Goal: Task Accomplishment & Management: Manage account settings

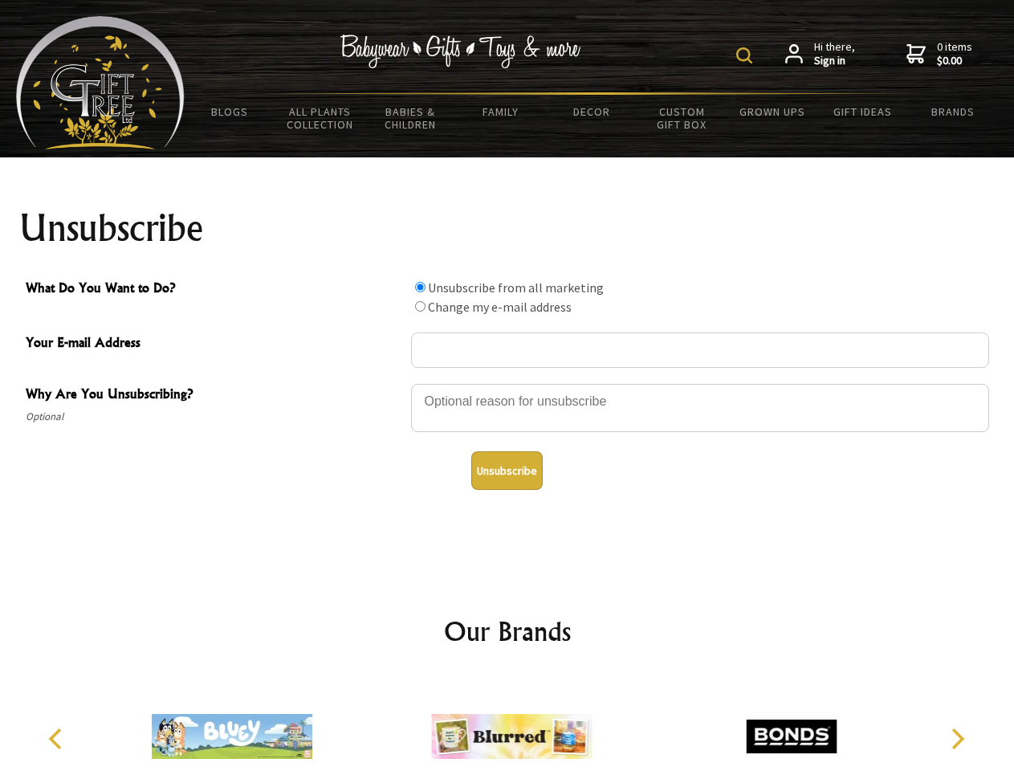
click at [747, 55] on img at bounding box center [744, 55] width 16 height 16
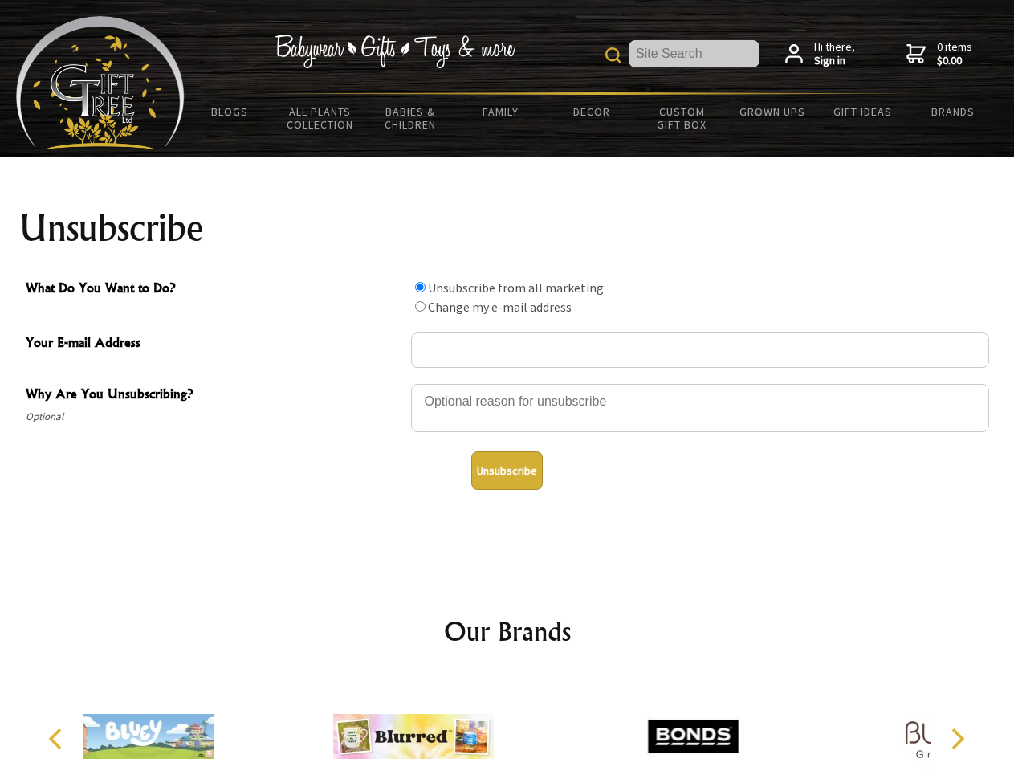
click at [507, 383] on div at bounding box center [700, 410] width 578 height 56
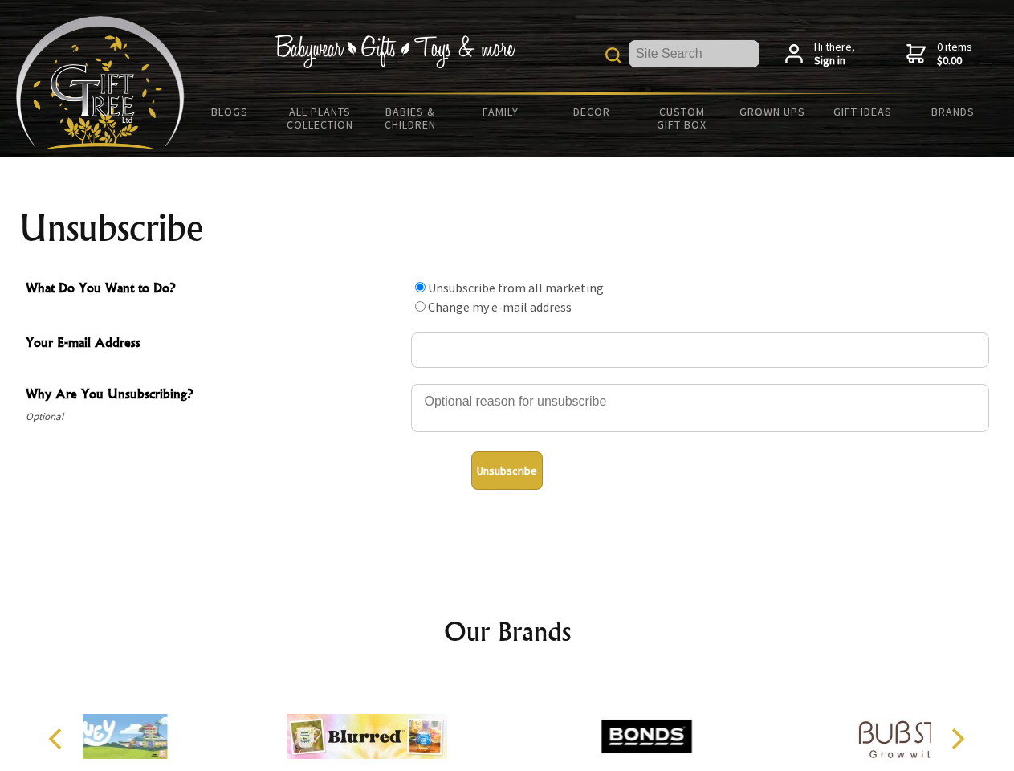
click at [420, 287] on input "What Do You Want to Do?" at bounding box center [420, 287] width 10 height 10
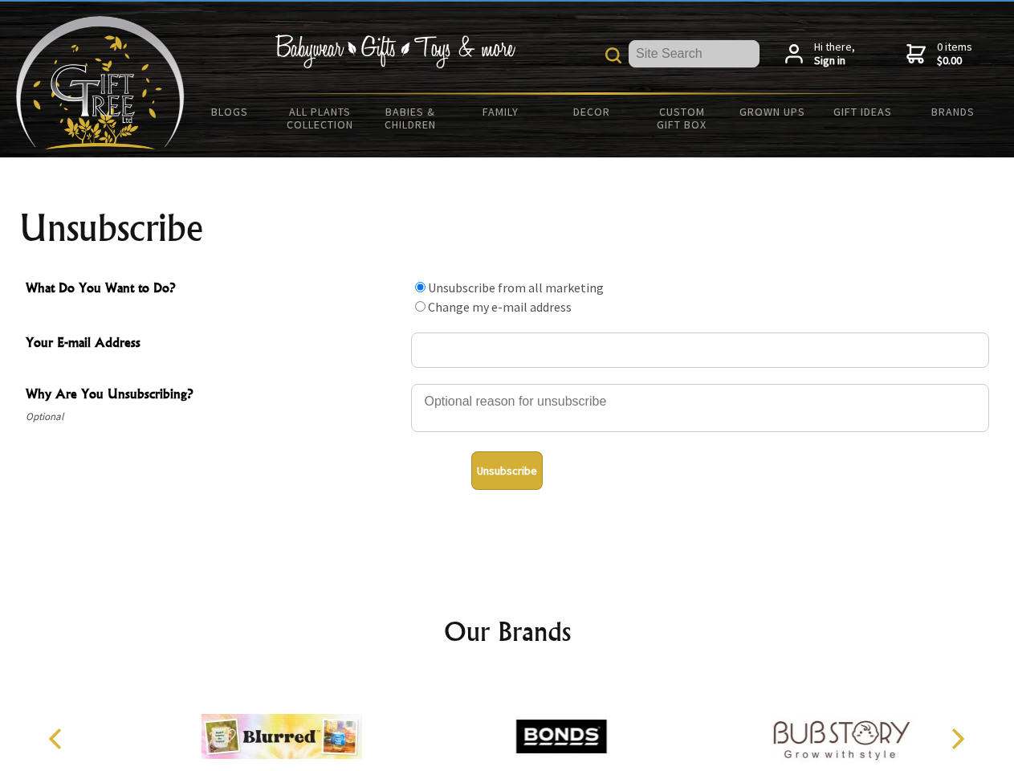
click at [420, 306] on input "What Do You Want to Do?" at bounding box center [420, 306] width 10 height 10
radio input "true"
click at [507, 471] on button "Unsubscribe" at bounding box center [506, 470] width 71 height 39
click at [58, 739] on icon "Previous" at bounding box center [57, 738] width 21 height 21
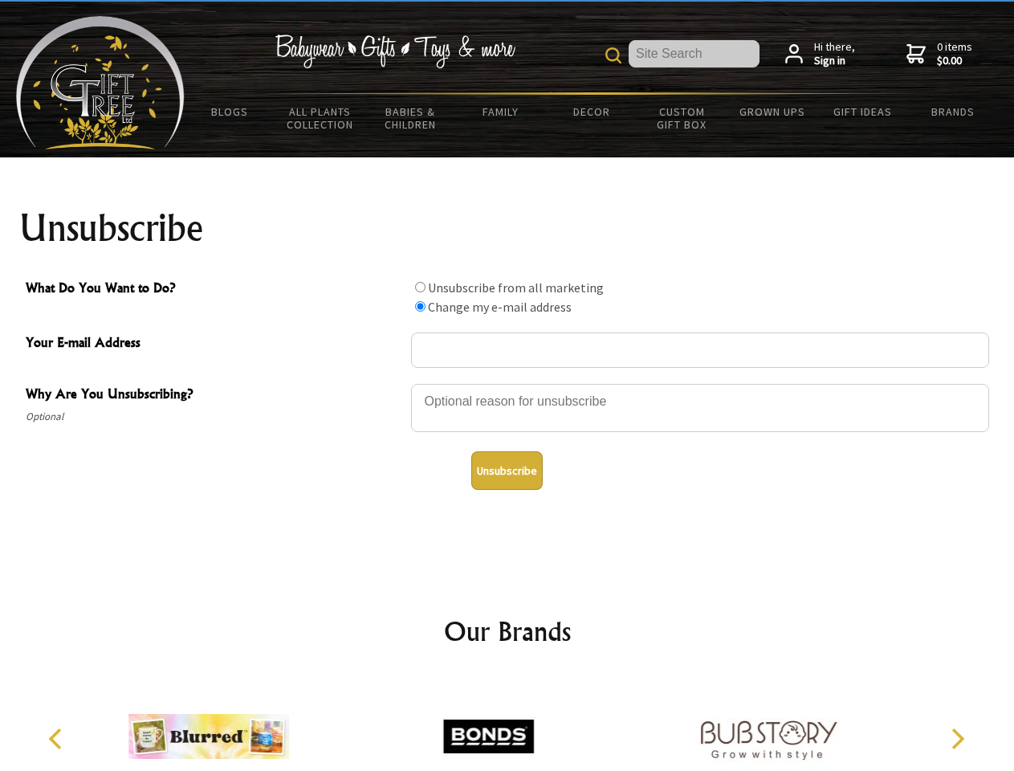
click at [957, 739] on icon "Next" at bounding box center [956, 738] width 21 height 21
